Goal: Task Accomplishment & Management: Manage account settings

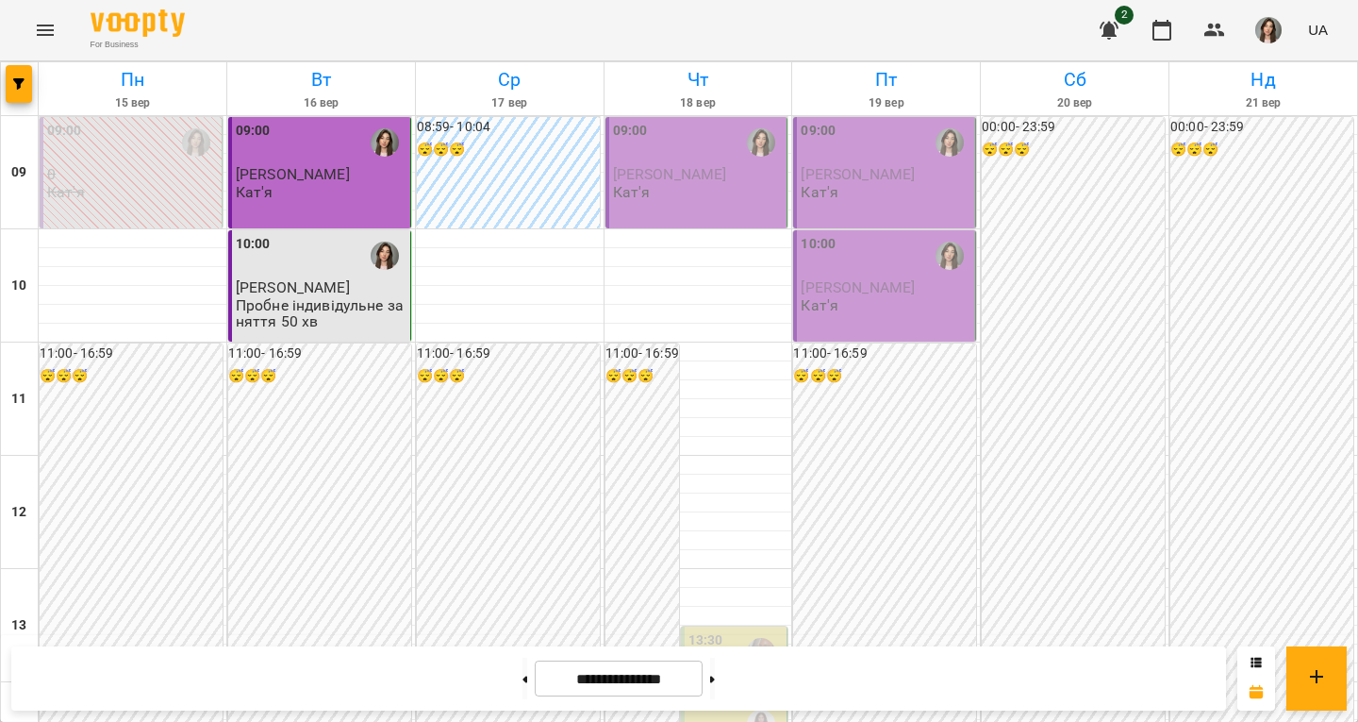
scroll to position [566, 0]
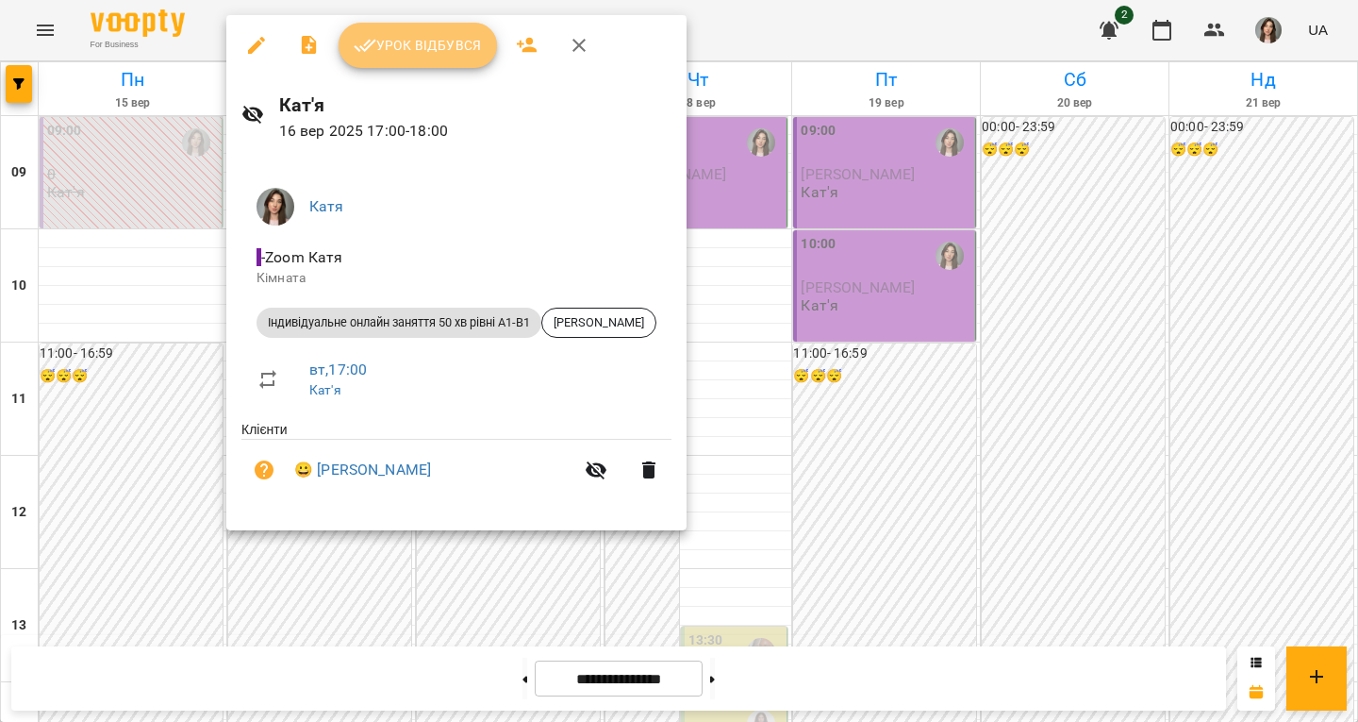
click at [421, 41] on span "Урок відбувся" at bounding box center [418, 45] width 128 height 23
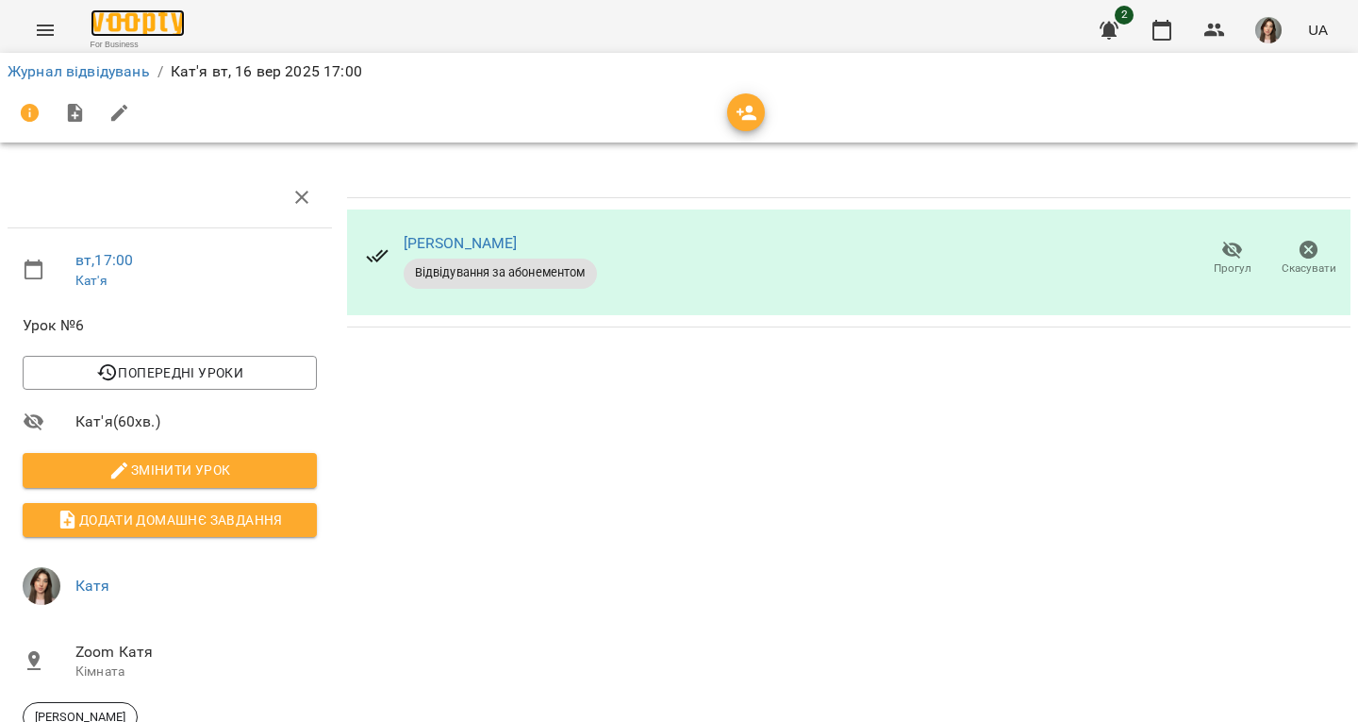
click at [184, 29] on img at bounding box center [138, 22] width 94 height 27
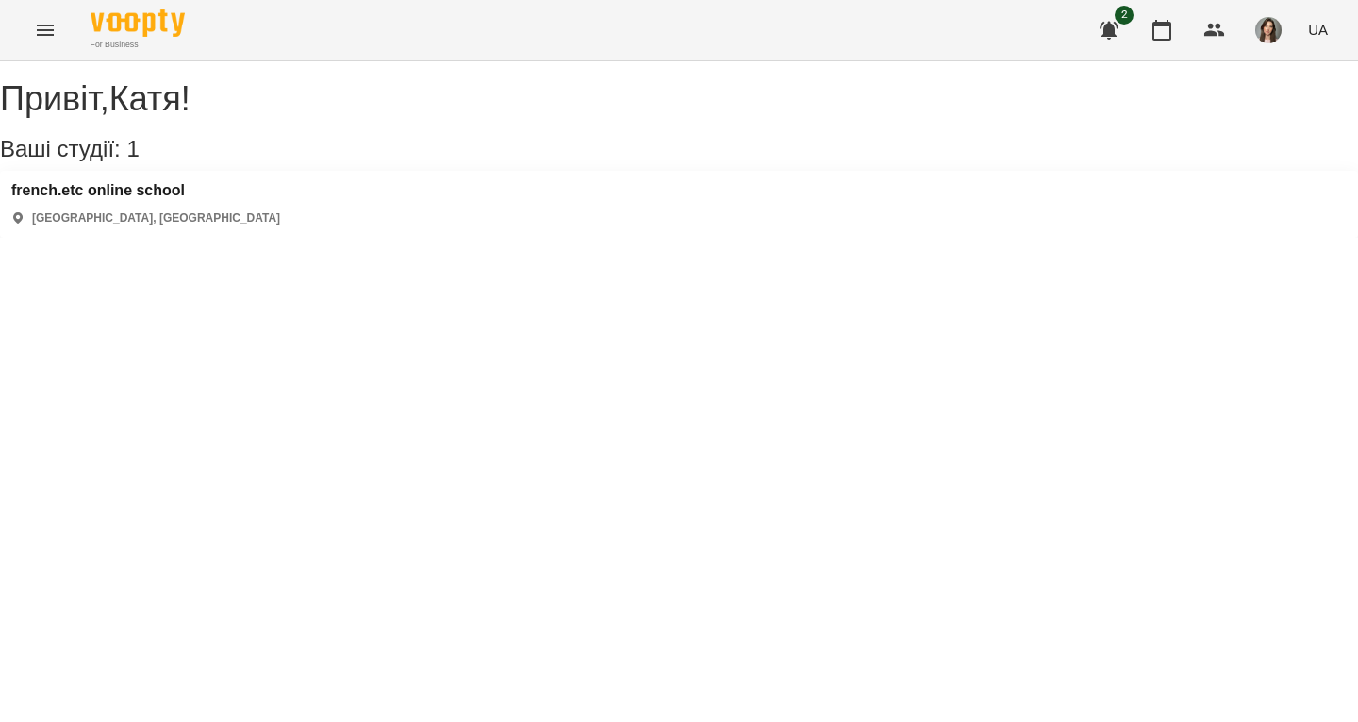
click at [1258, 30] on img "button" at bounding box center [1269, 30] width 26 height 26
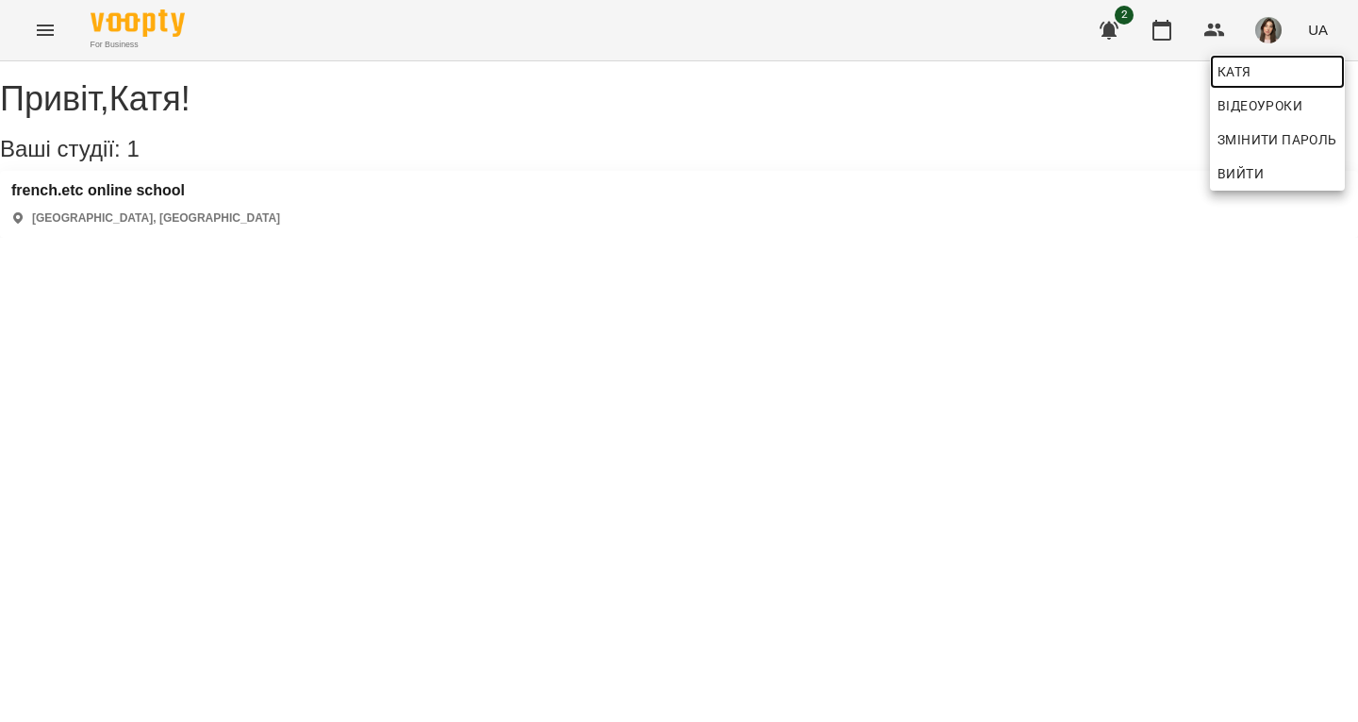
click at [1265, 60] on span "Катя" at bounding box center [1278, 71] width 120 height 23
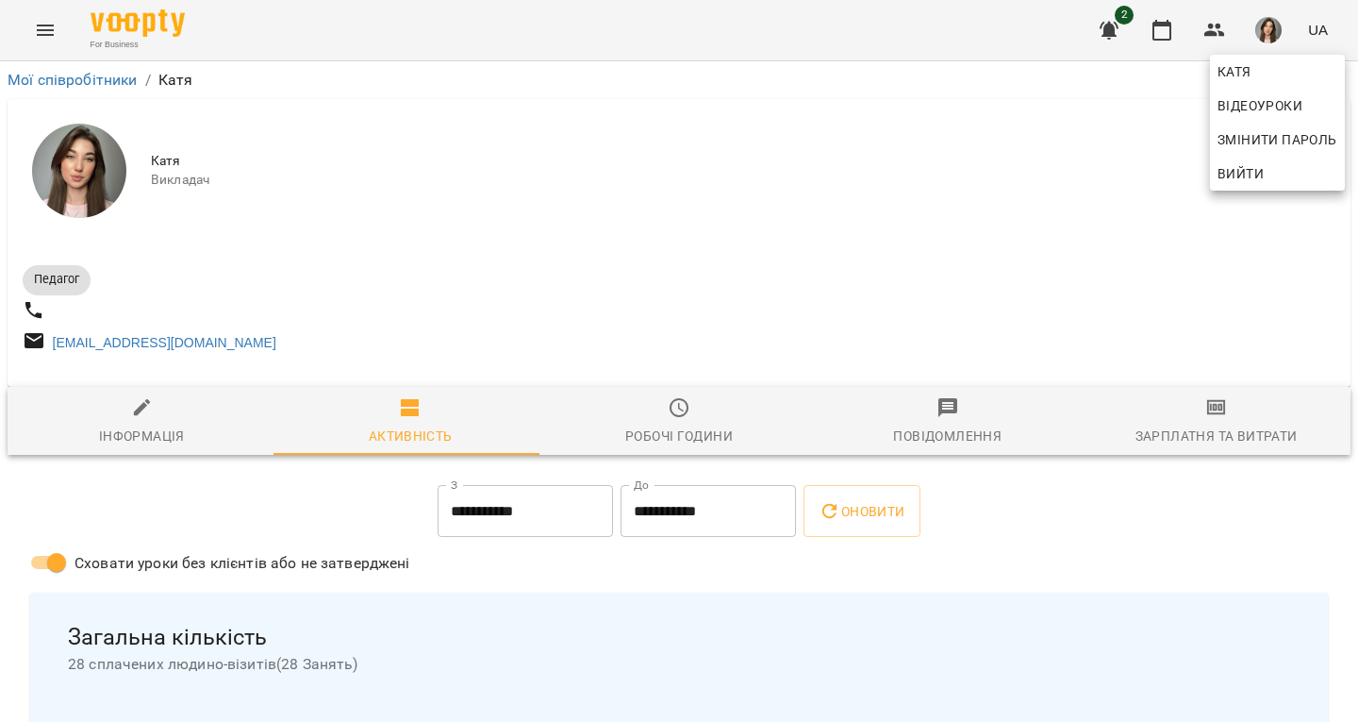
click at [739, 324] on div at bounding box center [679, 361] width 1358 height 722
click at [625, 430] on span "Робочі години" at bounding box center [680, 421] width 246 height 51
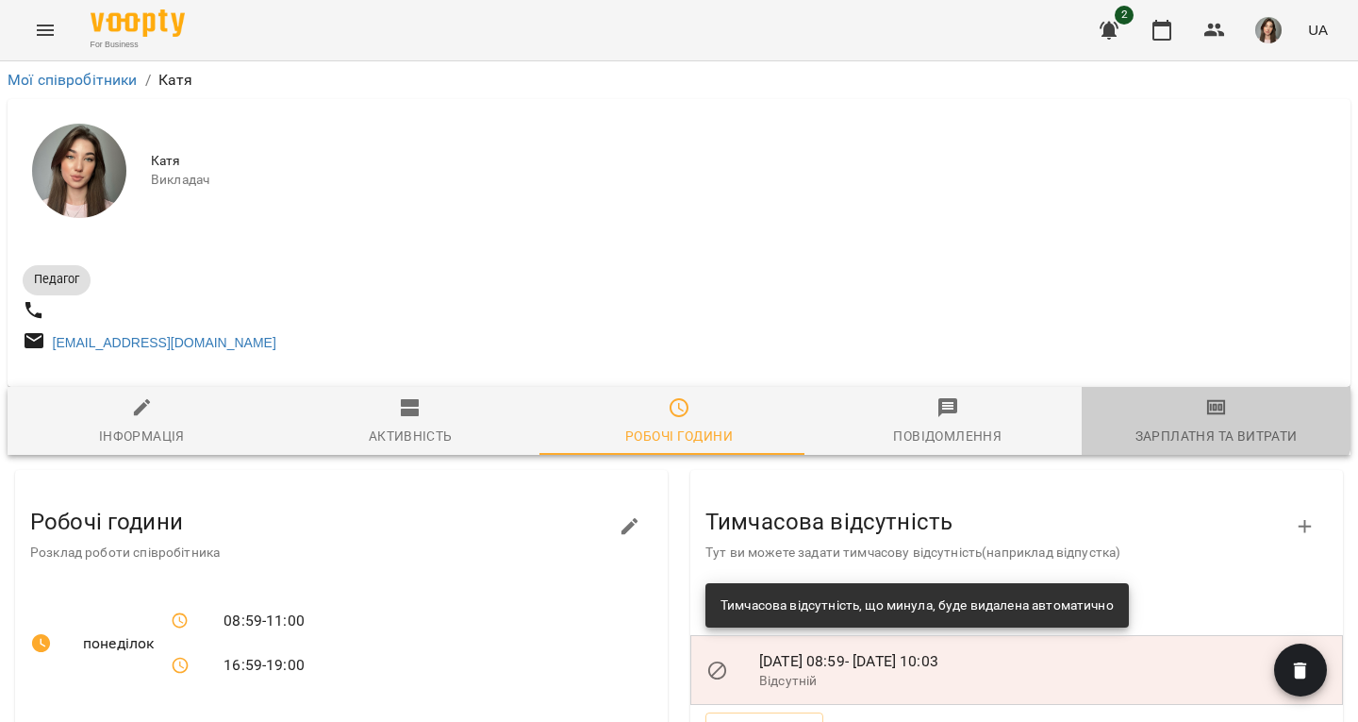
click at [1182, 412] on span "Зарплатня та Витрати" at bounding box center [1216, 421] width 246 height 51
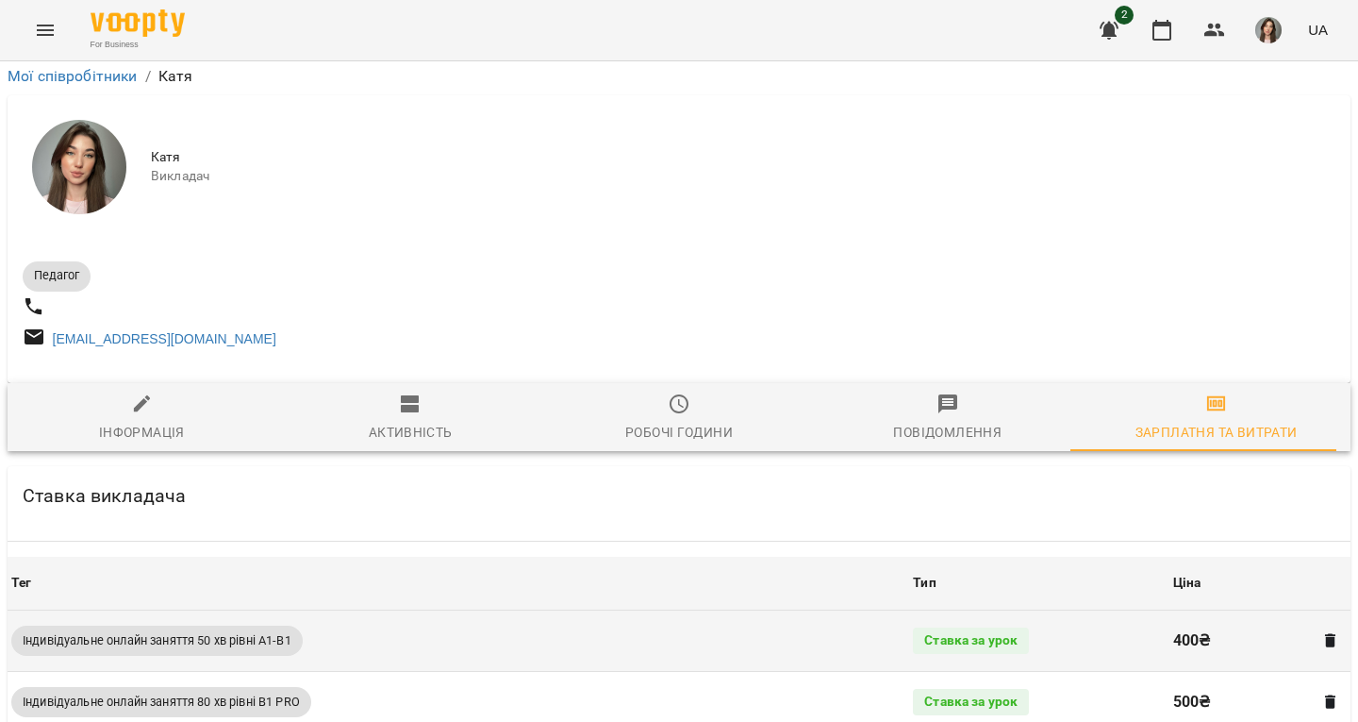
scroll to position [887, 0]
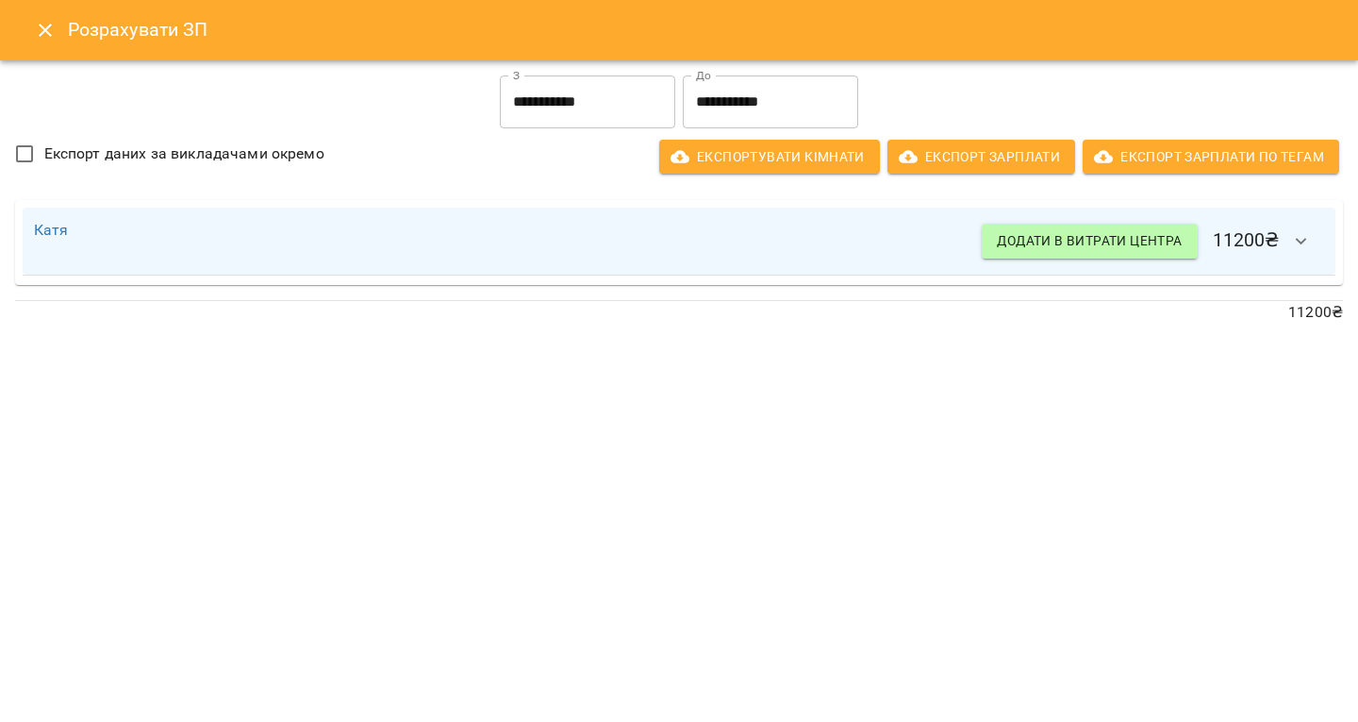
click at [29, 25] on button "Close" at bounding box center [45, 30] width 45 height 45
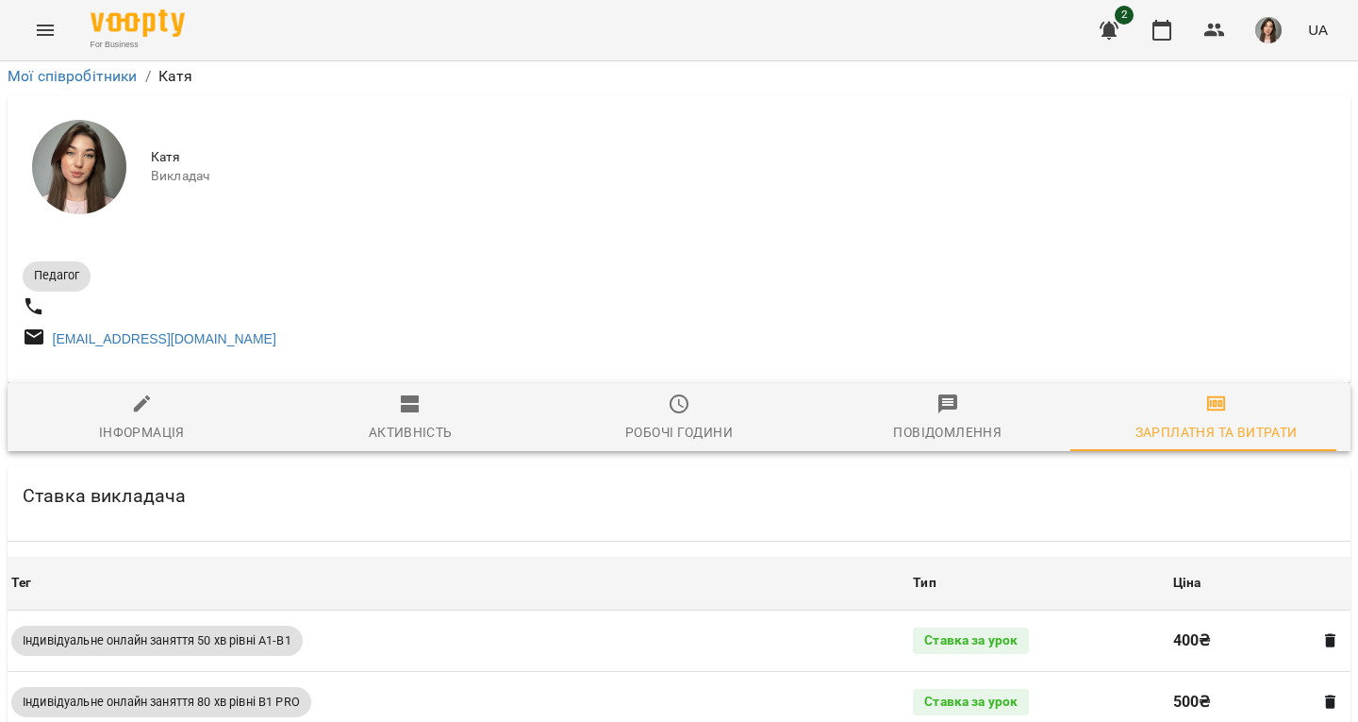
scroll to position [509, 0]
click at [147, 29] on img at bounding box center [138, 22] width 94 height 27
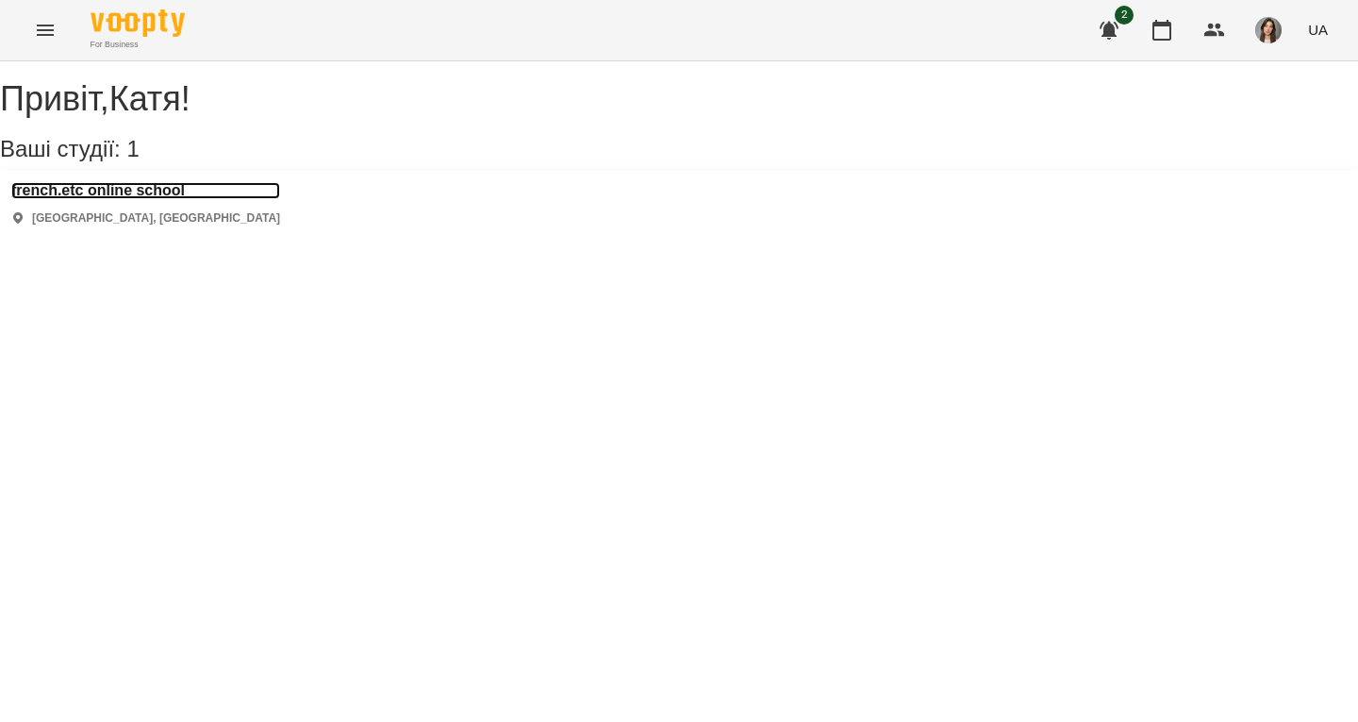
click at [110, 199] on h3 "french.etc online school" at bounding box center [145, 190] width 269 height 17
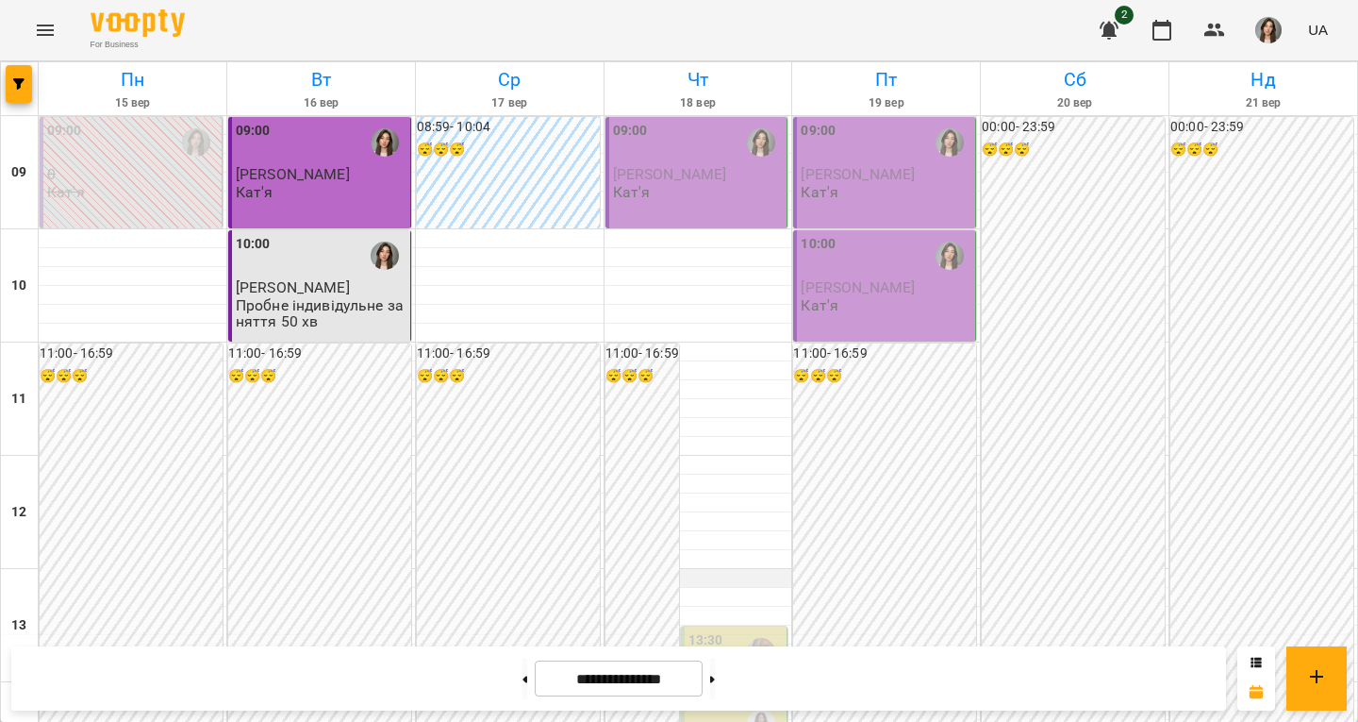
scroll to position [377, 0]
click at [715, 687] on button at bounding box center [712, 679] width 5 height 42
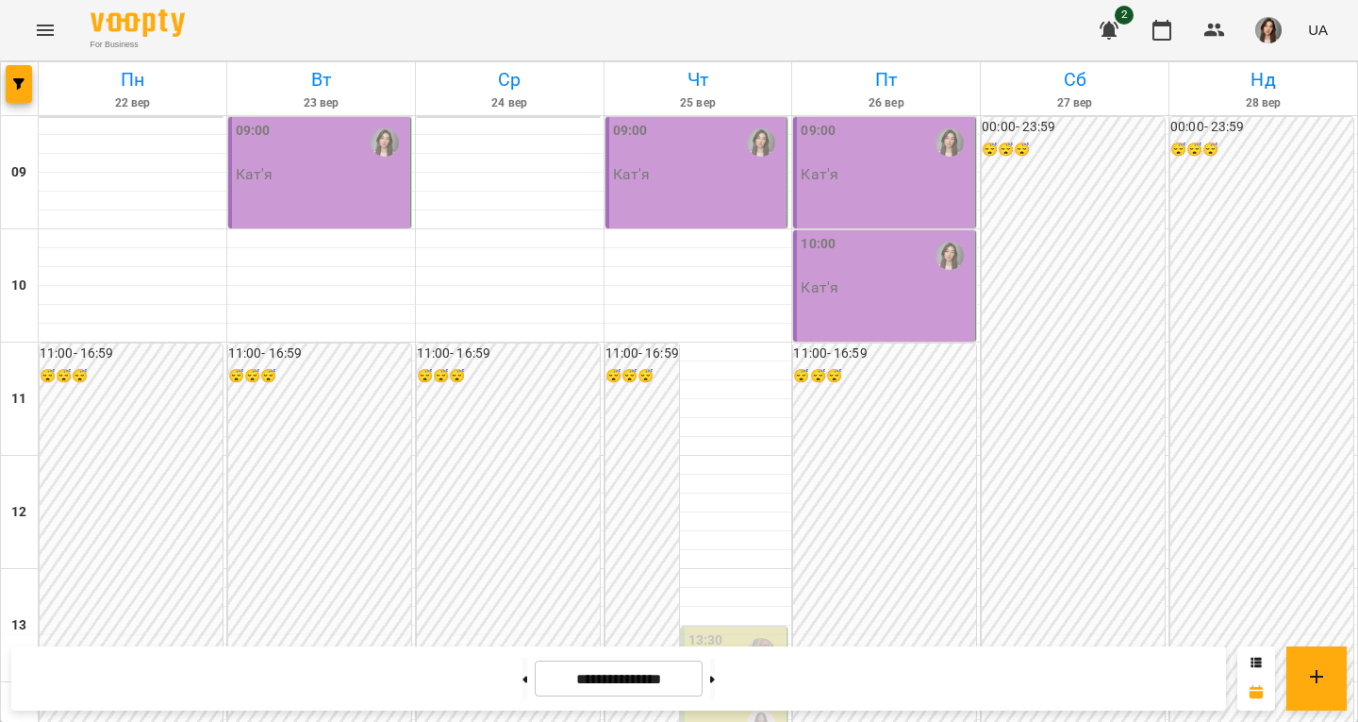
scroll to position [0, 0]
click at [497, 21] on div "For Business 2 UA" at bounding box center [679, 30] width 1358 height 60
click at [715, 685] on button at bounding box center [712, 679] width 5 height 42
type input "**********"
click at [131, 17] on img at bounding box center [138, 22] width 94 height 27
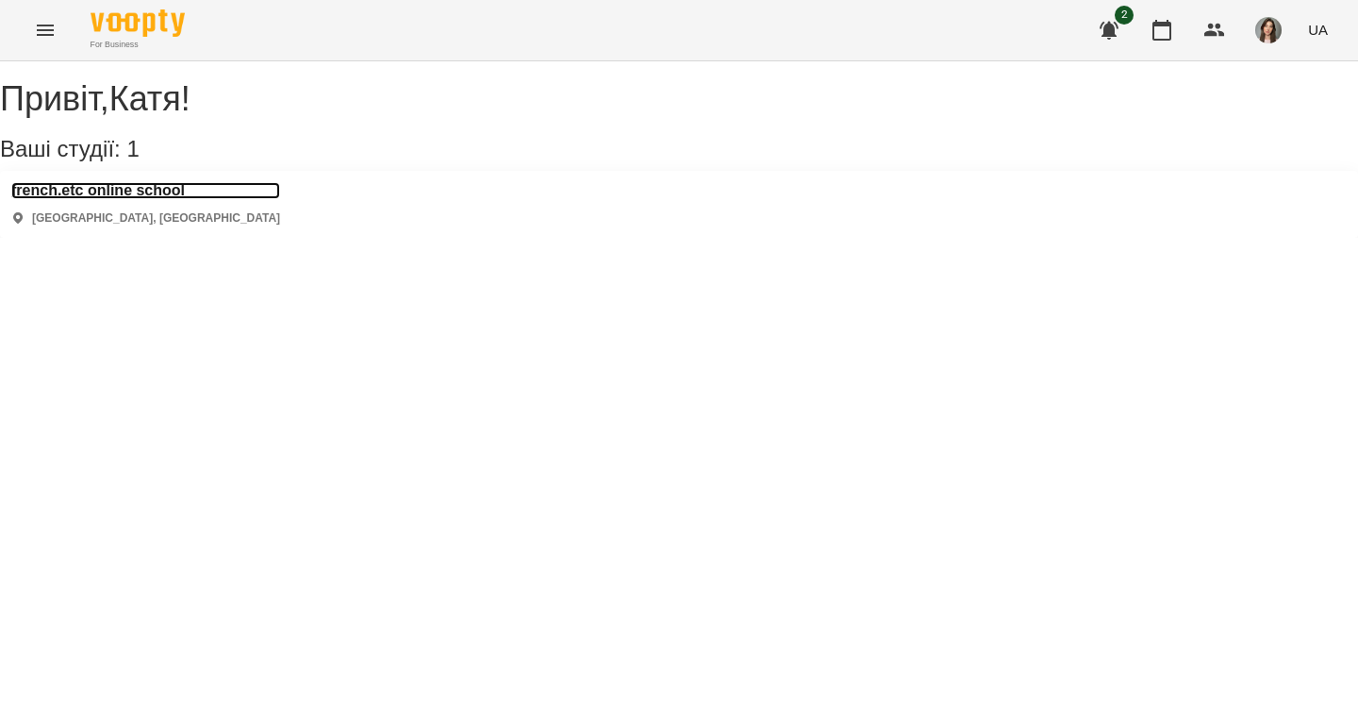
click at [154, 199] on h3 "french.etc online school" at bounding box center [145, 190] width 269 height 17
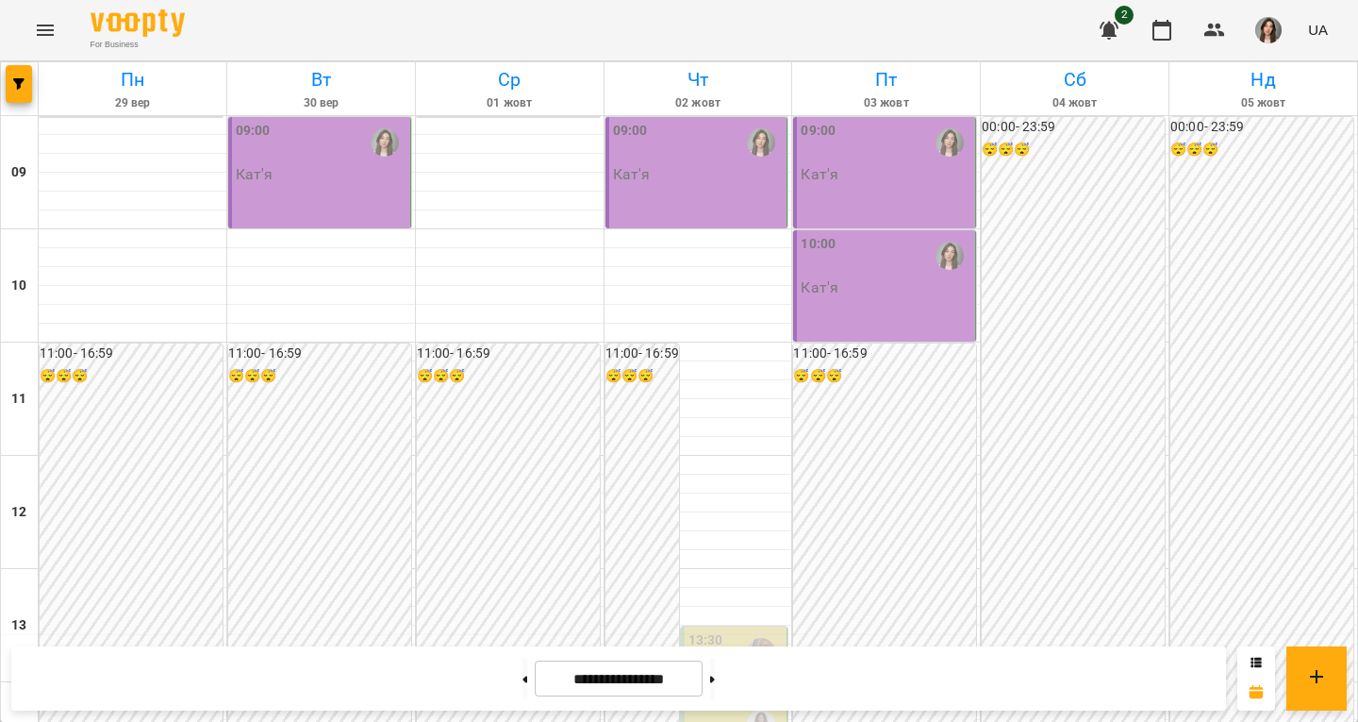
click at [142, 55] on div "For Business 2 UA" at bounding box center [679, 30] width 1358 height 60
click at [143, 49] on span "For Business" at bounding box center [138, 45] width 94 height 12
click at [146, 39] on span "For Business" at bounding box center [138, 45] width 94 height 12
click at [149, 29] on img at bounding box center [138, 22] width 94 height 27
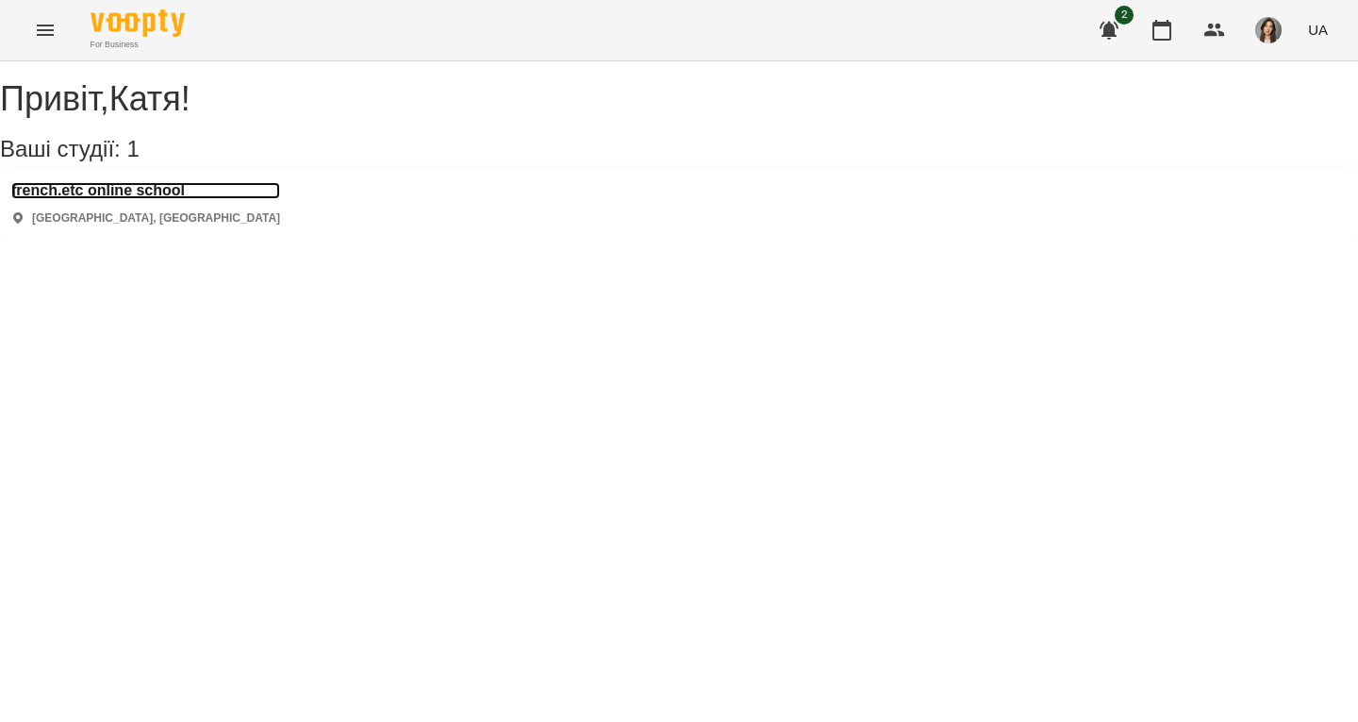
click at [117, 199] on h3 "french.etc online school" at bounding box center [145, 190] width 269 height 17
